Goal: Task Accomplishment & Management: Manage account settings

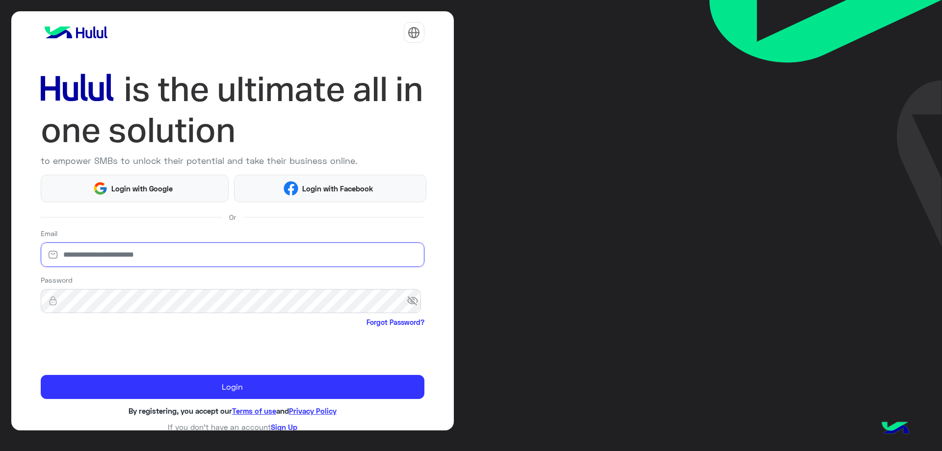
click at [182, 255] on input "email" at bounding box center [233, 254] width 384 height 25
type input "**********"
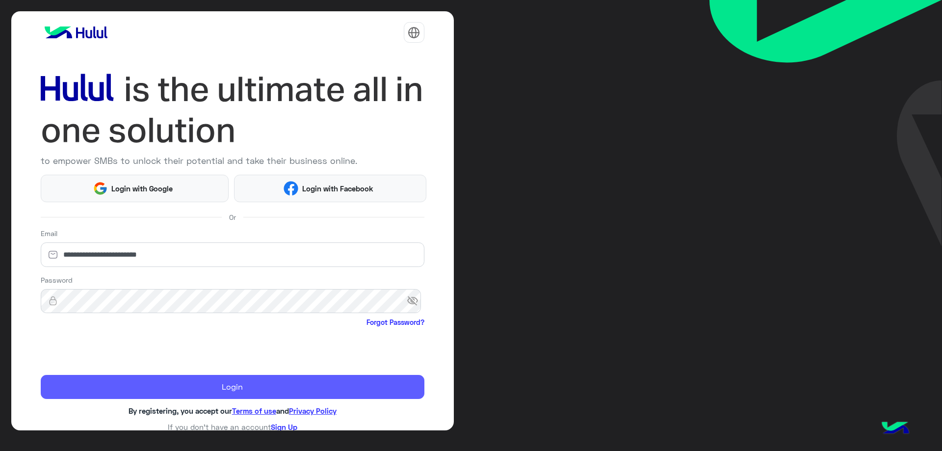
click at [215, 391] on button "Login" at bounding box center [233, 387] width 384 height 25
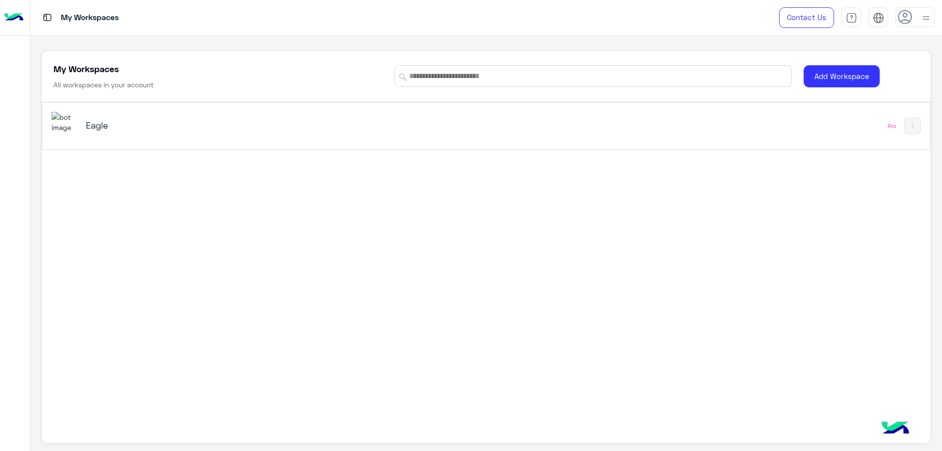
click at [72, 132] on img at bounding box center [65, 122] width 27 height 21
click at [71, 129] on img at bounding box center [65, 122] width 27 height 21
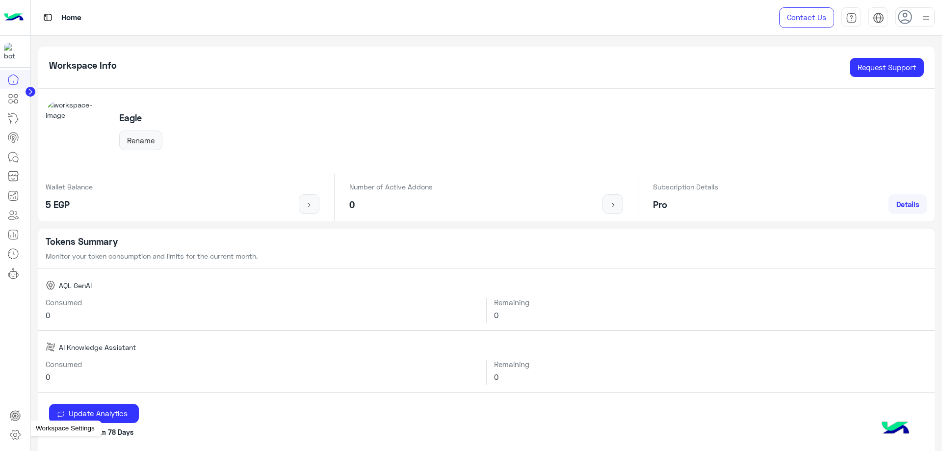
click at [13, 438] on icon at bounding box center [15, 435] width 12 height 12
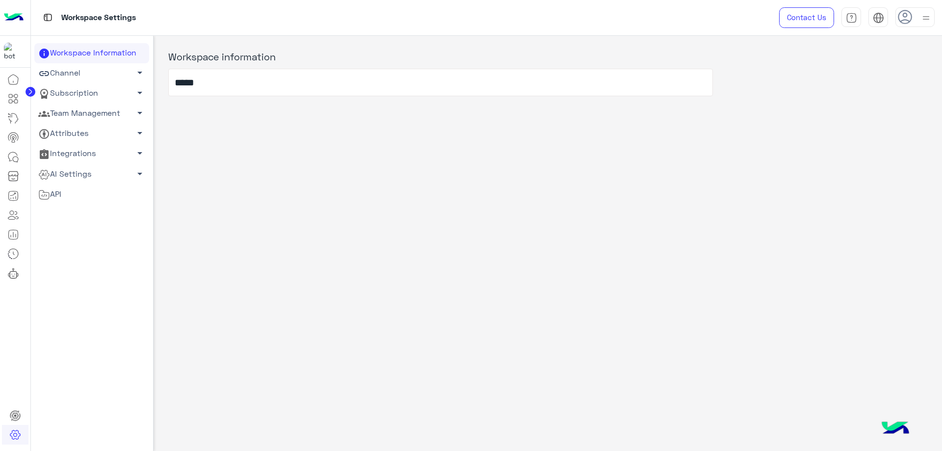
click at [84, 109] on link "Team Management arrow_drop_down" at bounding box center [91, 114] width 115 height 20
click at [83, 127] on link "Team Members" at bounding box center [91, 132] width 115 height 17
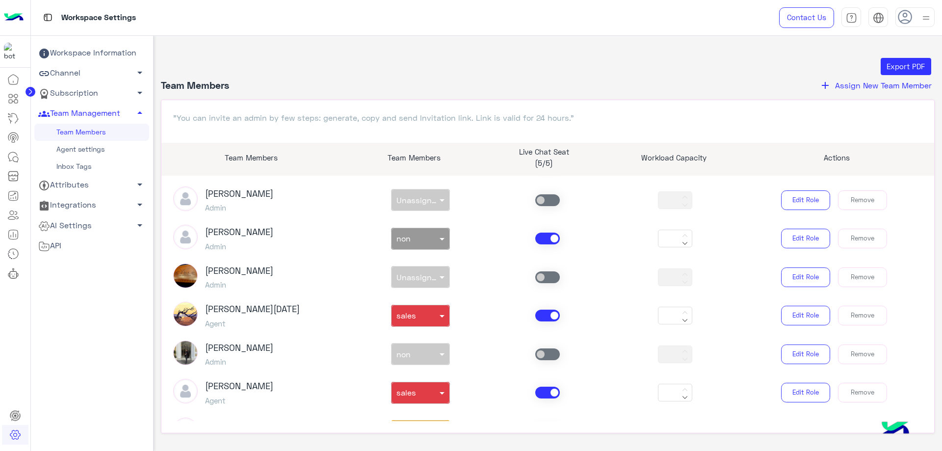
scroll to position [442, 0]
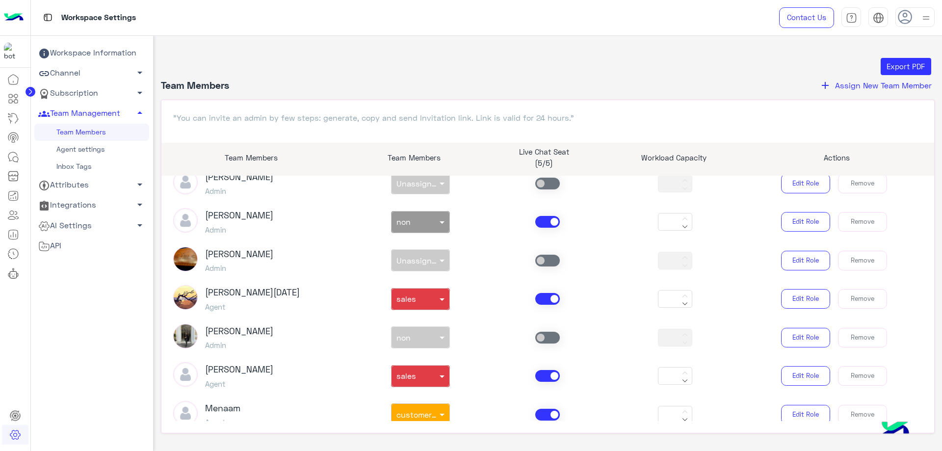
click at [544, 302] on span at bounding box center [548, 299] width 25 height 12
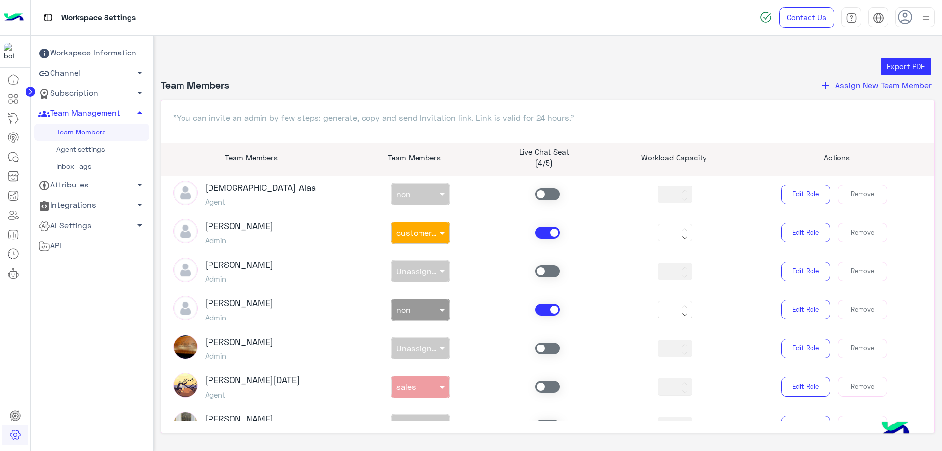
scroll to position [295, 0]
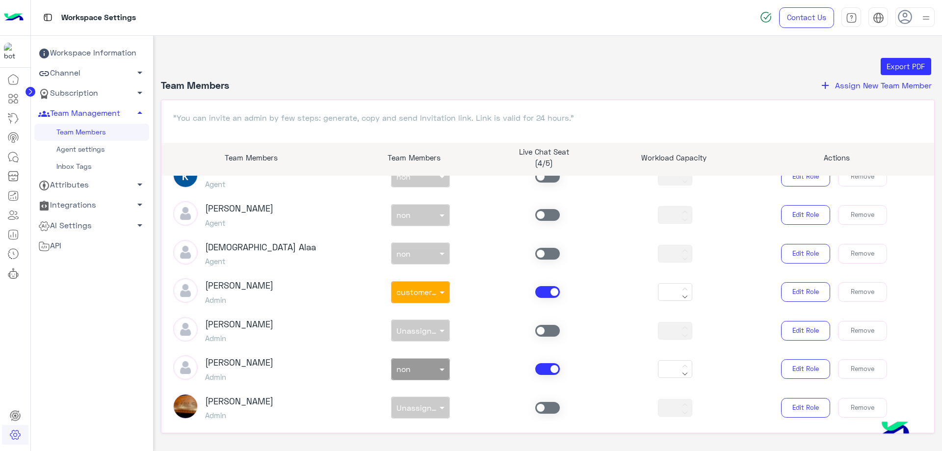
click at [539, 297] on span at bounding box center [548, 292] width 25 height 12
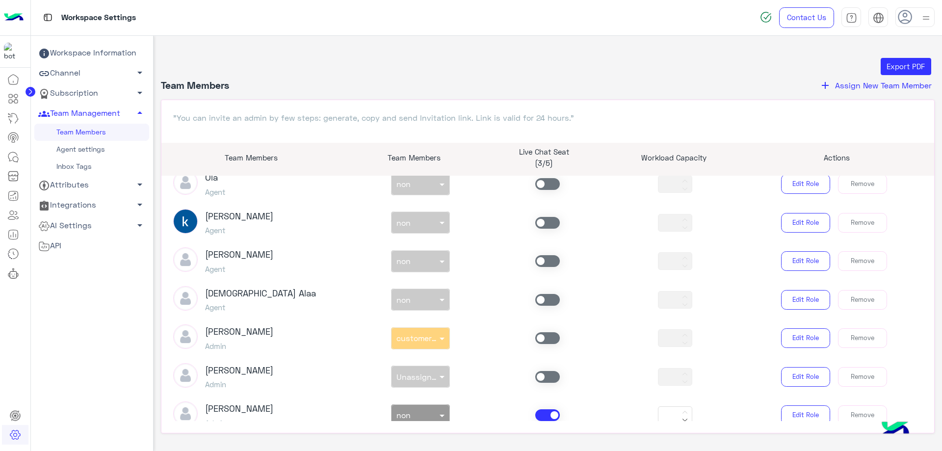
scroll to position [196, 0]
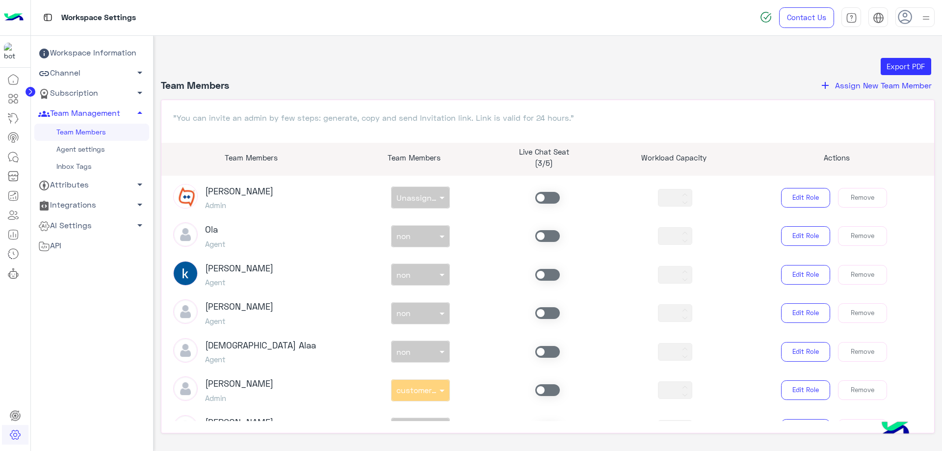
click at [539, 312] on span at bounding box center [548, 313] width 25 height 12
drag, startPoint x: 421, startPoint y: 312, endPoint x: 416, endPoint y: 325, distance: 13.7
click at [421, 313] on div at bounding box center [421, 310] width 58 height 11
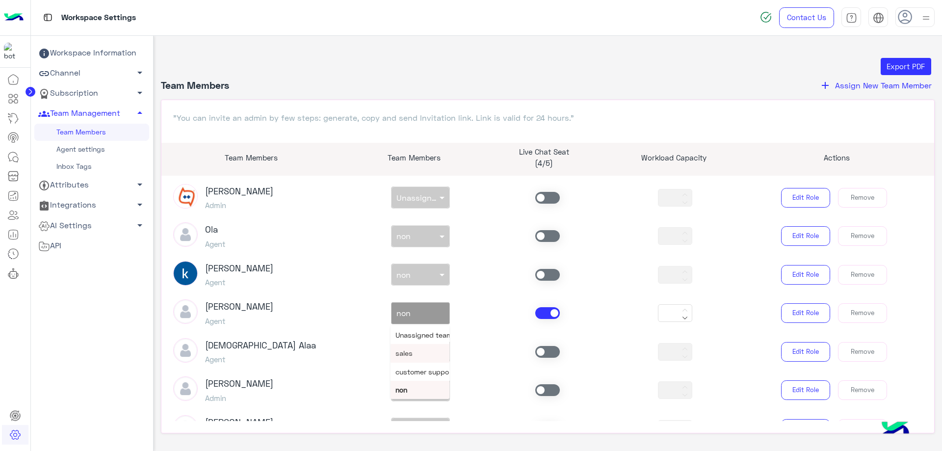
click at [411, 353] on div "sales" at bounding box center [420, 353] width 59 height 18
click at [539, 281] on div "[PERSON_NAME] Agent non × non *** Edit Role Remove" at bounding box center [548, 274] width 765 height 27
click at [540, 278] on span at bounding box center [548, 275] width 25 height 12
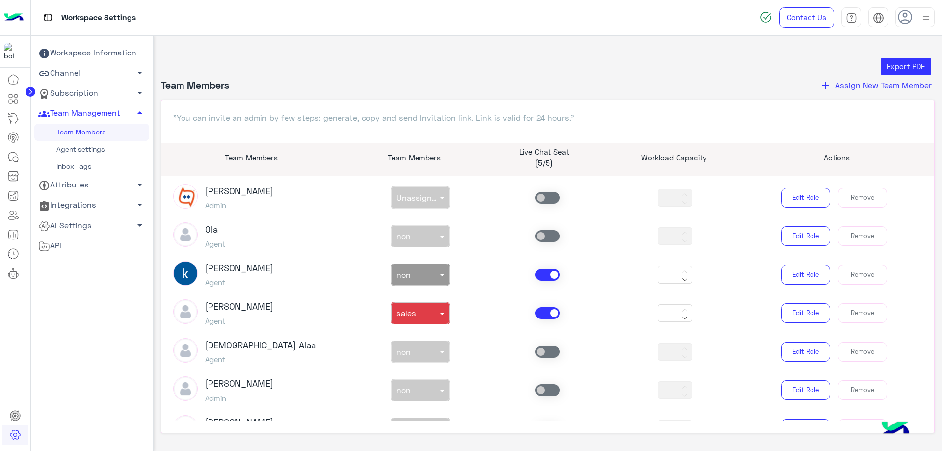
click at [412, 279] on div "non × non" at bounding box center [415, 275] width 46 height 10
click at [416, 316] on div "sales" at bounding box center [420, 315] width 59 height 18
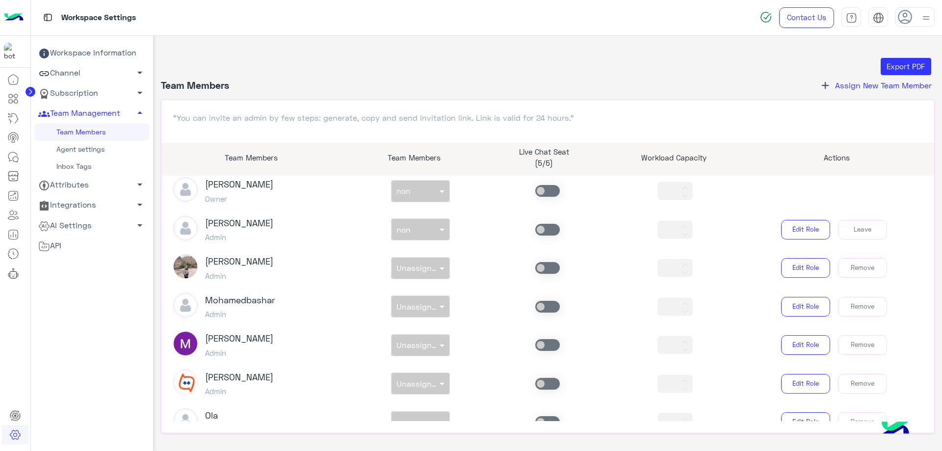
scroll to position [0, 0]
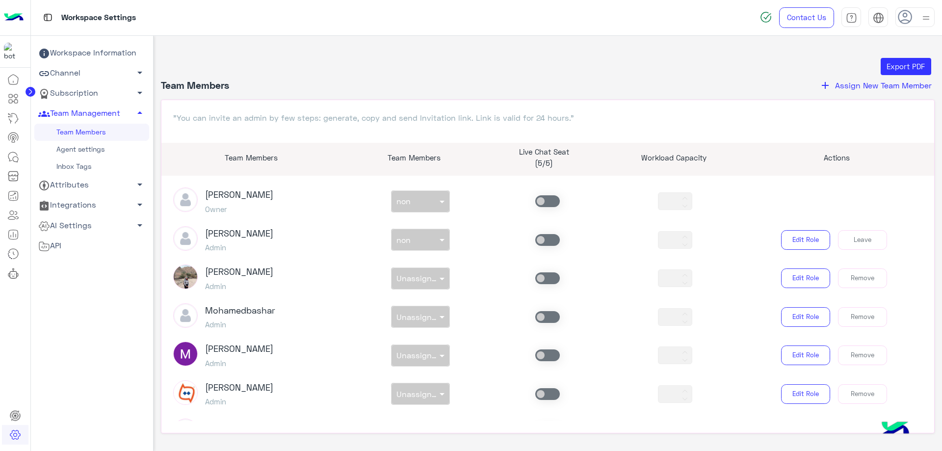
click at [536, 244] on span at bounding box center [548, 240] width 25 height 12
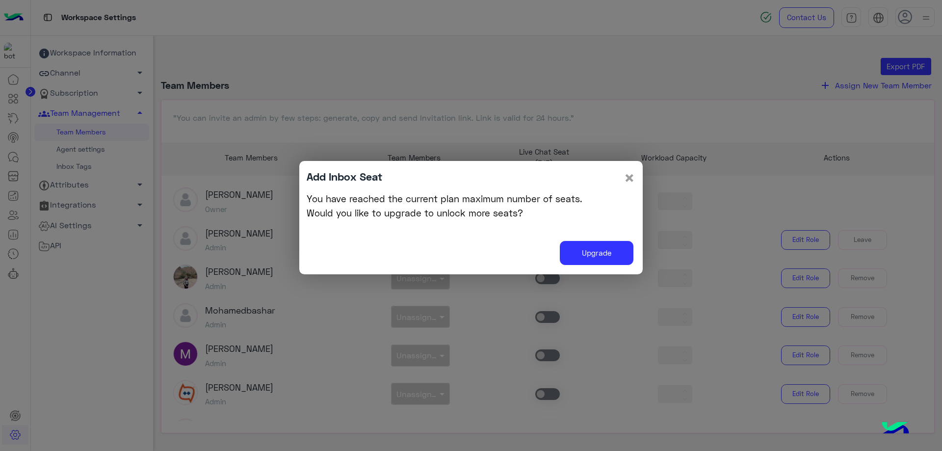
drag, startPoint x: 628, startPoint y: 172, endPoint x: 535, endPoint y: 270, distance: 135.1
click at [628, 173] on span "×" at bounding box center [630, 177] width 12 height 22
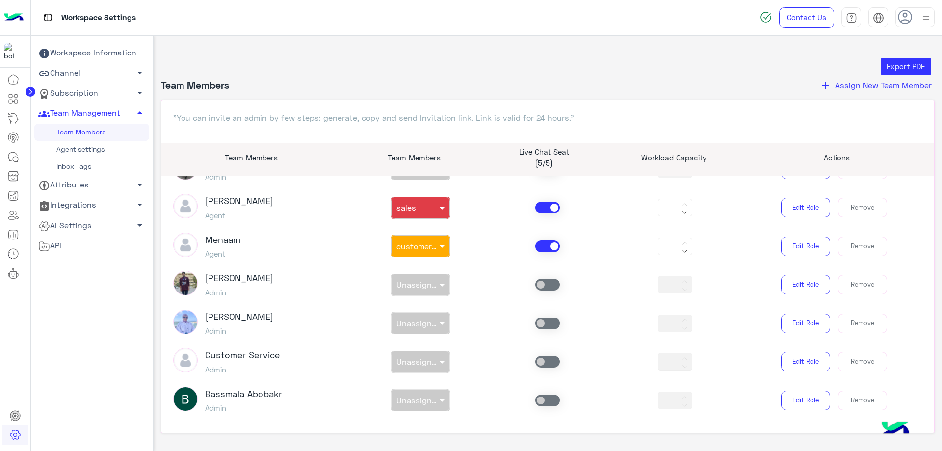
scroll to position [615, 0]
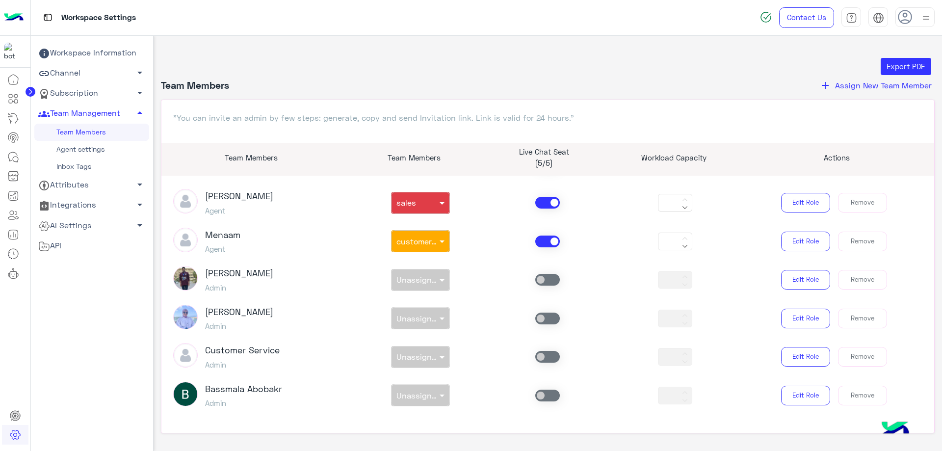
click at [536, 243] on span at bounding box center [548, 242] width 25 height 12
click at [547, 202] on span at bounding box center [548, 203] width 25 height 12
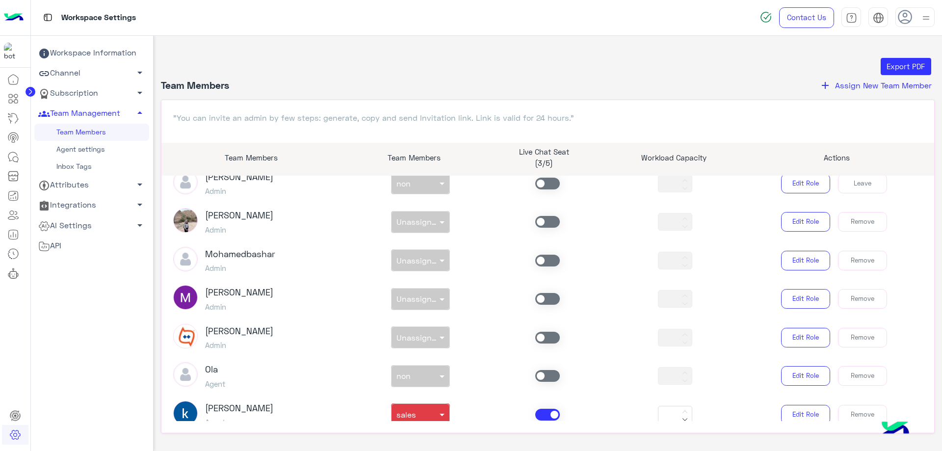
scroll to position [0, 0]
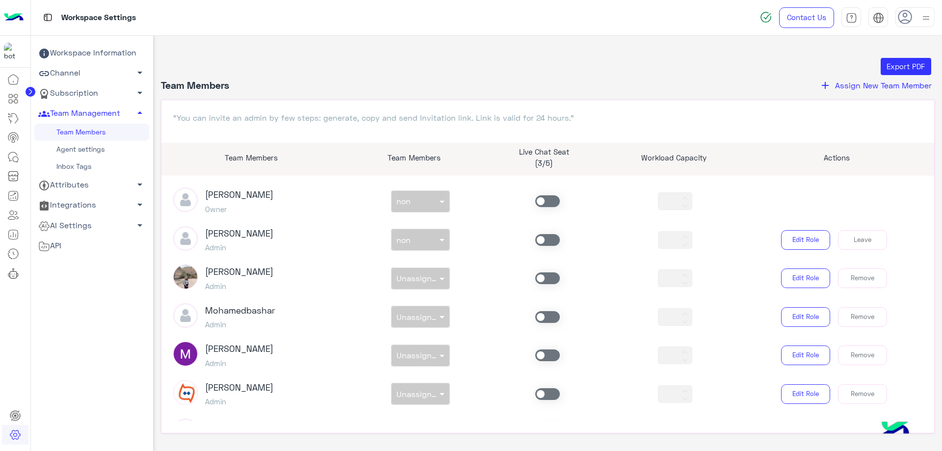
click at [540, 247] on div "[PERSON_NAME] Admin non × non *** Edit Role Leave" at bounding box center [548, 239] width 765 height 27
click at [540, 243] on span at bounding box center [548, 240] width 25 height 12
click at [407, 239] on input "text" at bounding box center [410, 238] width 26 height 10
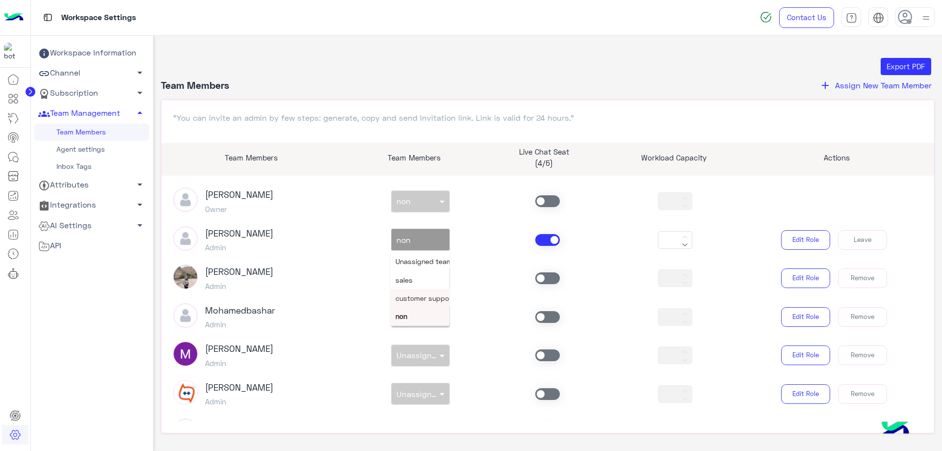
click at [415, 296] on span "customer support" at bounding box center [425, 298] width 59 height 8
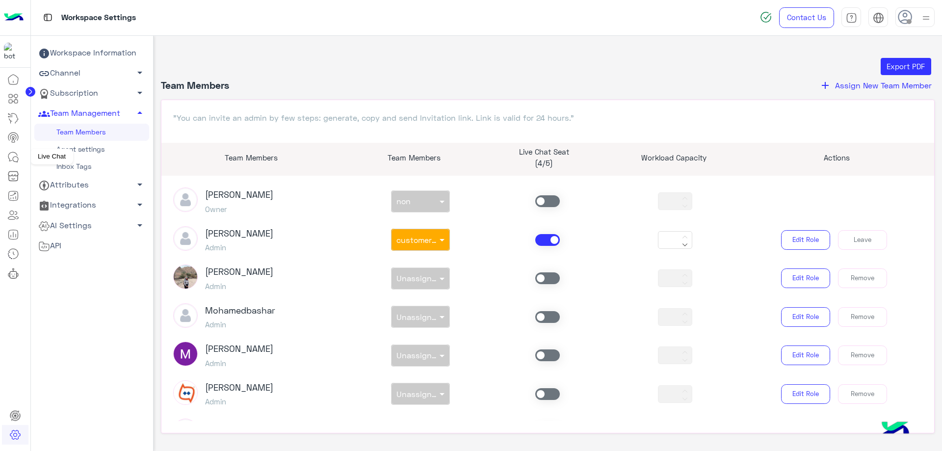
click at [11, 158] on icon at bounding box center [13, 157] width 12 height 12
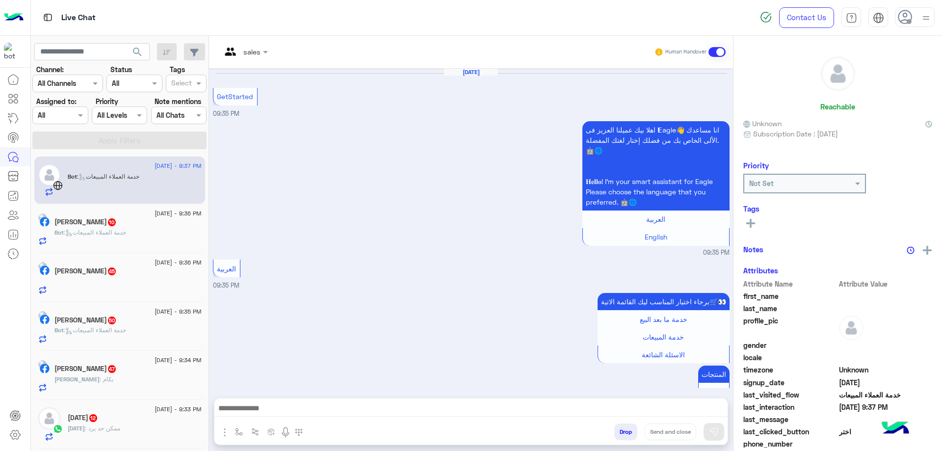
scroll to position [293, 0]
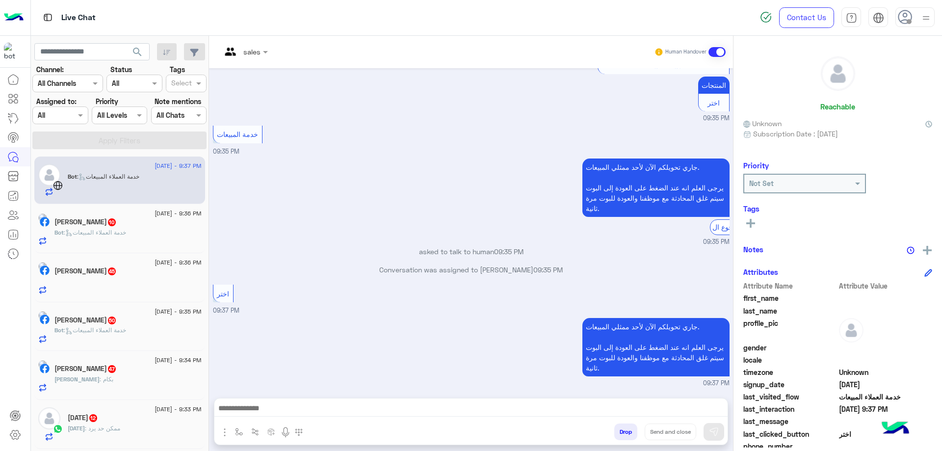
click at [72, 115] on div at bounding box center [60, 114] width 54 height 11
click at [93, 178] on div "[PERSON_NAME]" at bounding box center [79, 186] width 73 height 17
click at [167, 136] on button "Apply Filters" at bounding box center [119, 141] width 174 height 18
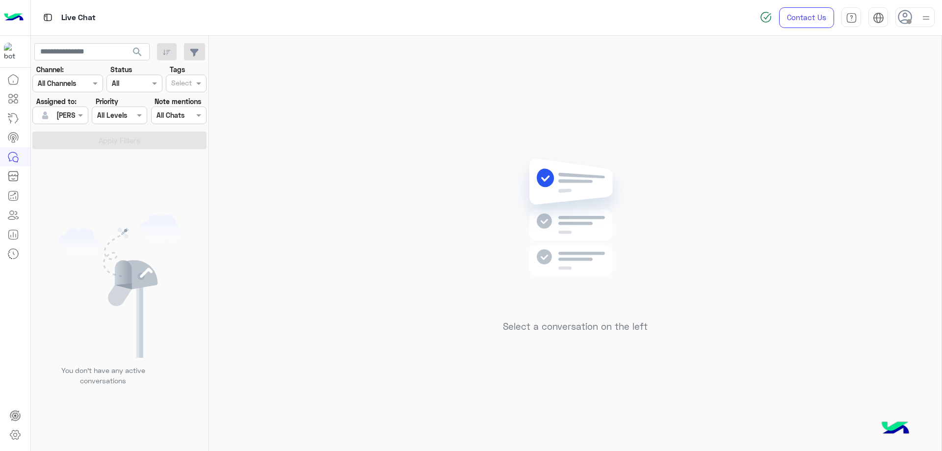
click at [912, 18] on use at bounding box center [905, 17] width 14 height 14
click at [904, 77] on label "Online" at bounding box center [873, 75] width 107 height 18
